Goal: Task Accomplishment & Management: Use online tool/utility

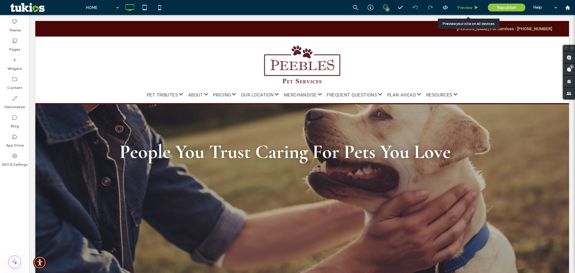
click at [459, 7] on span "Preview" at bounding box center [464, 7] width 15 height 5
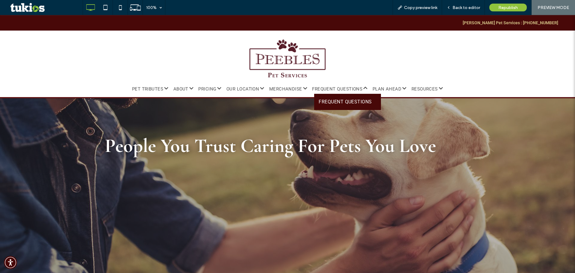
click at [351, 98] on link "FREQUENT QUESTIONS" at bounding box center [347, 102] width 67 height 16
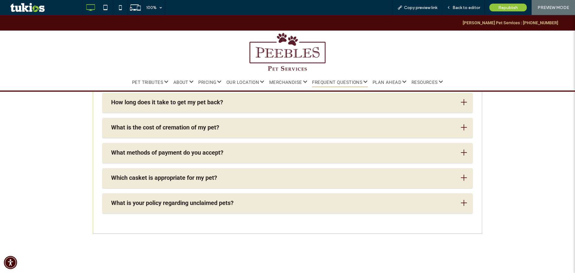
scroll to position [399, 0]
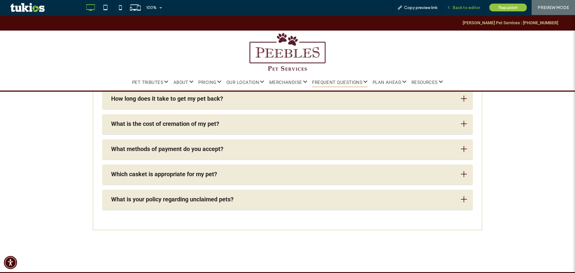
click at [471, 10] on span "Back to editor" at bounding box center [466, 7] width 28 height 5
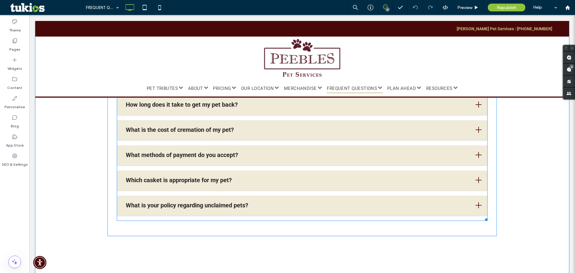
click at [443, 209] on span at bounding box center [302, 82] width 370 height 277
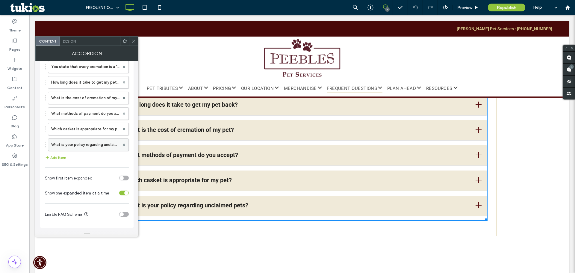
click at [92, 142] on label "What is your policy regarding unclaimed pets?" at bounding box center [85, 145] width 68 height 12
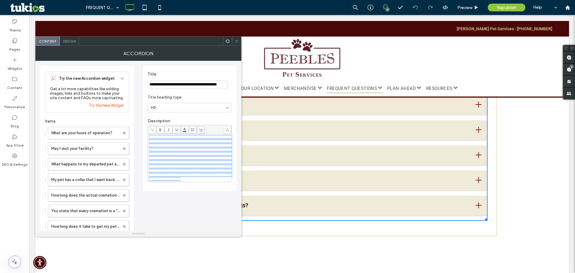
drag, startPoint x: 174, startPoint y: 195, endPoint x: 147, endPoint y: 137, distance: 64.3
click at [147, 137] on div "**********" at bounding box center [190, 128] width 94 height 125
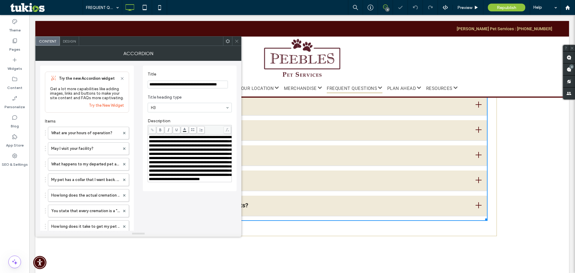
click at [212, 117] on div "**********" at bounding box center [190, 150] width 84 height 70
click at [238, 43] on icon at bounding box center [236, 41] width 4 height 4
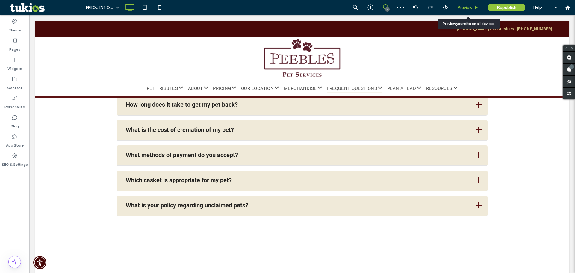
click at [467, 7] on span "Preview" at bounding box center [464, 7] width 15 height 5
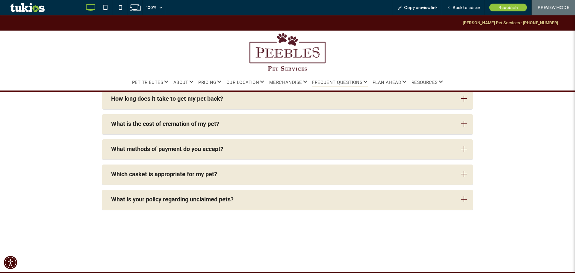
click at [408, 194] on div "What is your policy regarding unclaimed pets?" at bounding box center [287, 199] width 370 height 21
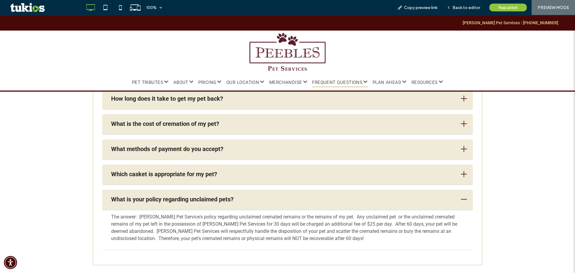
click at [250, 173] on div "Which casket is appropriate for my pet?" at bounding box center [283, 173] width 345 height 7
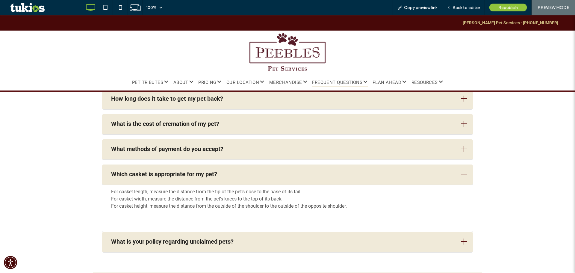
click at [251, 149] on div "What methods of payment do you accept?" at bounding box center [283, 148] width 345 height 7
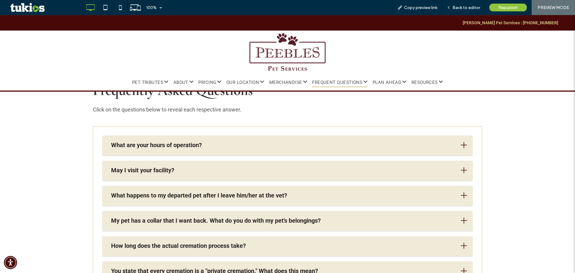
scroll to position [159, 0]
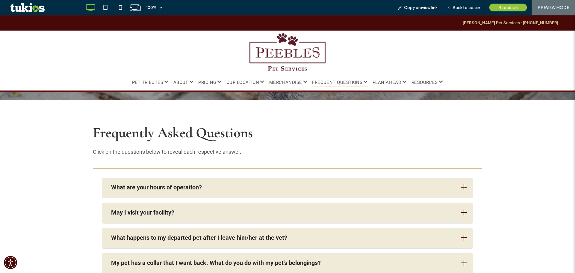
click at [189, 189] on h3 "What are your hours of operation?" at bounding box center [156, 186] width 91 height 7
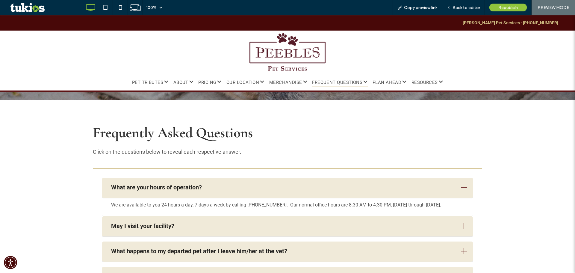
click at [209, 185] on div "What are your hours of operation?" at bounding box center [283, 186] width 345 height 7
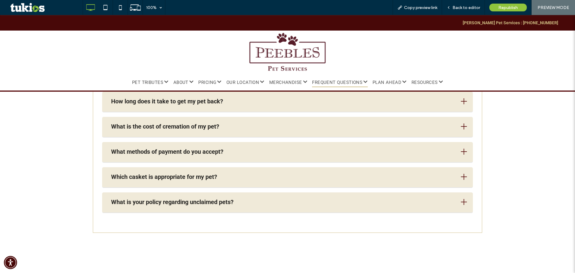
scroll to position [479, 0]
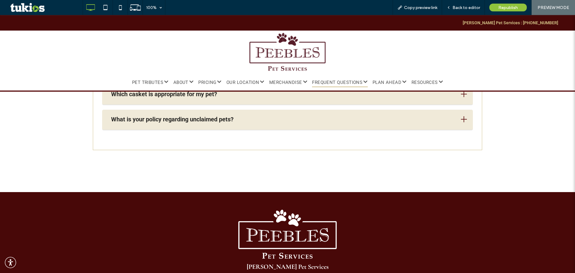
click at [274, 115] on div "What is your policy regarding unclaimed pets?" at bounding box center [287, 120] width 370 height 21
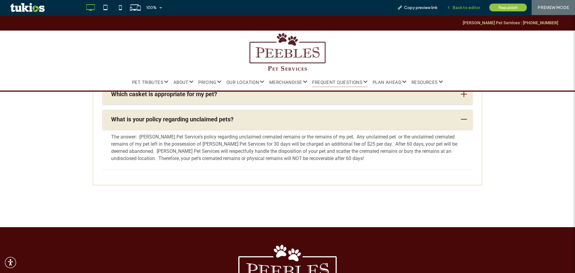
click at [462, 12] on div "Back to editor" at bounding box center [463, 7] width 43 height 15
click at [471, 7] on span "Back to editor" at bounding box center [466, 7] width 28 height 5
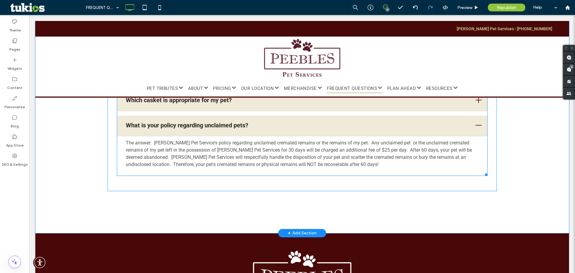
click at [307, 151] on span at bounding box center [302, 20] width 370 height 312
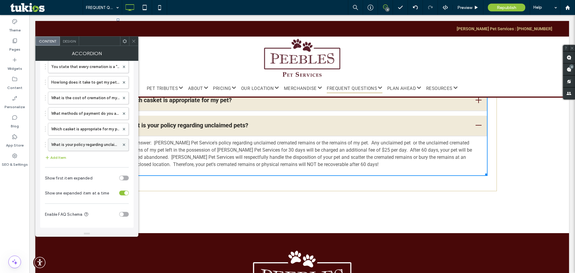
click at [90, 143] on label "What is your policy regarding unclaimed pets?" at bounding box center [85, 145] width 68 height 12
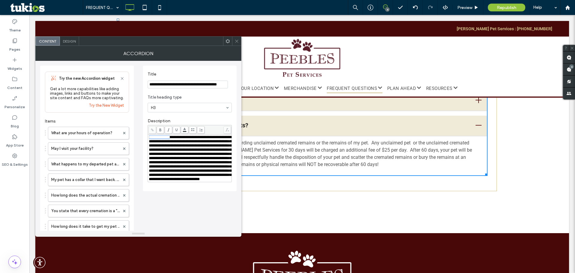
drag, startPoint x: 173, startPoint y: 137, endPoint x: 148, endPoint y: 137, distance: 24.8
click at [148, 137] on div "**********" at bounding box center [189, 157] width 83 height 47
click at [142, 124] on div "**********" at bounding box center [138, 216] width 196 height 311
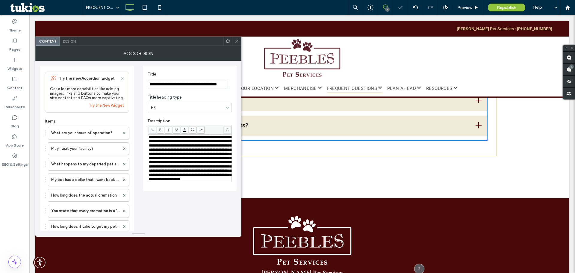
click at [235, 41] on icon at bounding box center [236, 41] width 4 height 4
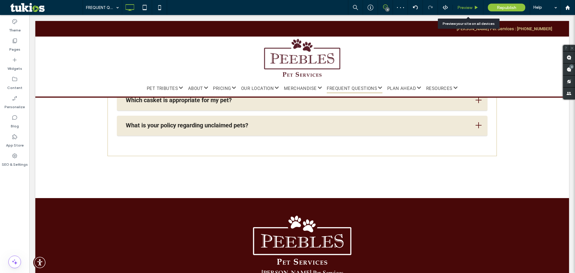
click at [461, 4] on div "Preview" at bounding box center [467, 7] width 31 height 15
click at [464, 7] on span "Preview" at bounding box center [464, 7] width 15 height 5
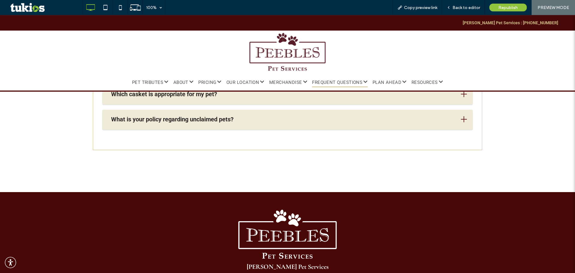
click at [282, 123] on div "What is your policy regarding unclaimed pets?" at bounding box center [287, 120] width 370 height 21
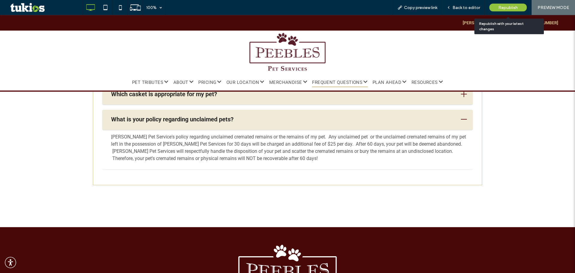
click at [513, 7] on span "Republish" at bounding box center [507, 7] width 19 height 5
